Goal: Task Accomplishment & Management: Complete application form

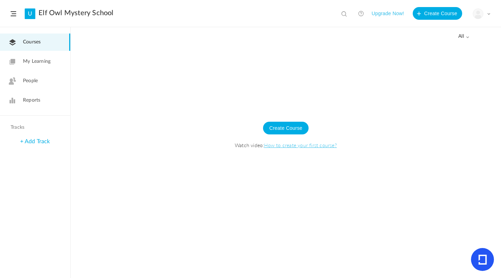
click at [304, 146] on link "How to create your first course?" at bounding box center [300, 145] width 73 height 7
click at [288, 129] on button "Create Course" at bounding box center [286, 128] width 46 height 13
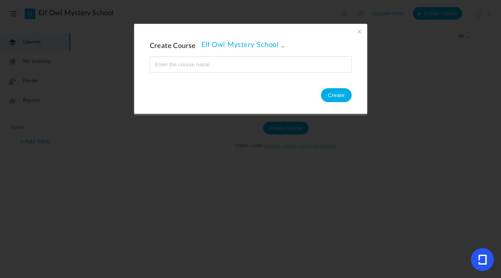
click at [359, 30] on span at bounding box center [360, 32] width 8 height 8
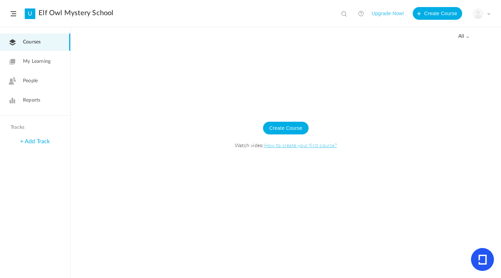
click at [37, 60] on span "My Learning" at bounding box center [37, 61] width 28 height 7
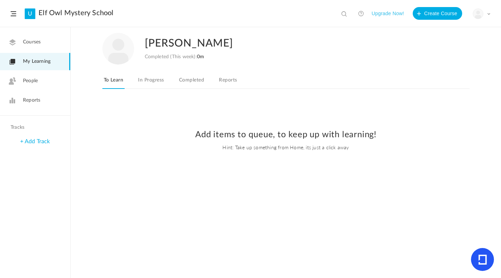
click at [31, 83] on span "People" at bounding box center [30, 80] width 15 height 7
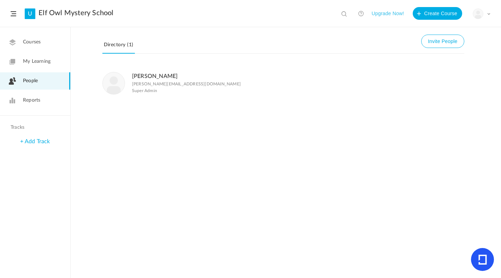
click at [31, 41] on span "Courses" at bounding box center [32, 42] width 18 height 7
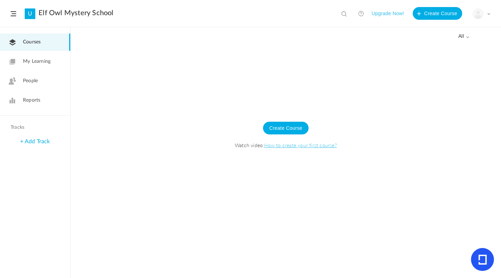
click at [13, 14] on span at bounding box center [14, 13] width 6 height 5
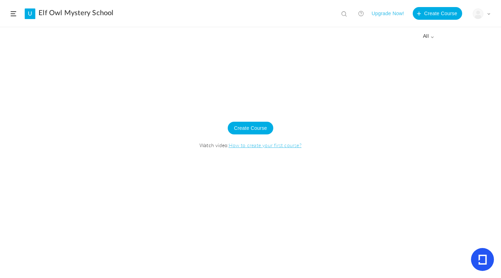
click at [15, 13] on span at bounding box center [14, 13] width 6 height 5
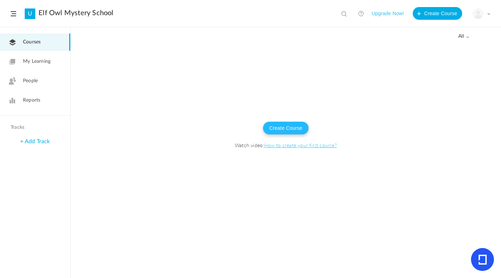
click at [290, 126] on button "Create Course" at bounding box center [286, 128] width 46 height 13
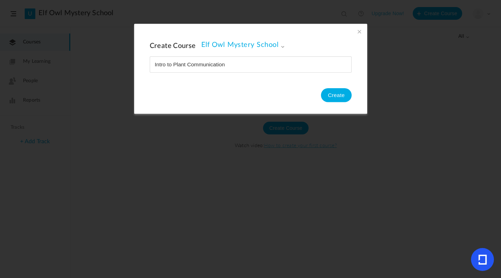
type input "Intro to Plant Communication"
click at [335, 93] on button "Create" at bounding box center [336, 95] width 31 height 14
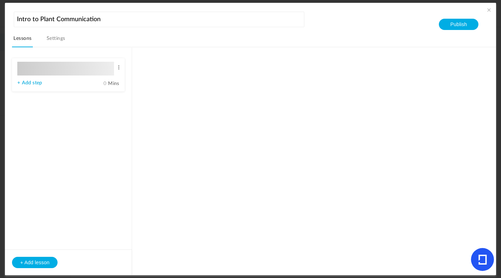
type input "Lesson 1"
type input "0"
type input "Step 1"
